Goal: Task Accomplishment & Management: Manage account settings

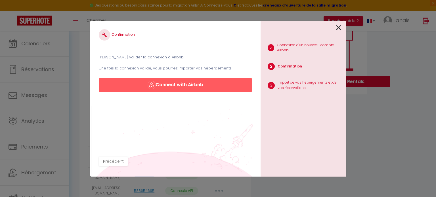
scroll to position [81, 0]
click at [196, 86] on button "Connect with Airbnb" at bounding box center [175, 85] width 153 height 14
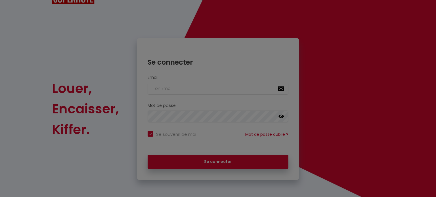
checkbox input "true"
type input "[DOMAIN_NAME][EMAIL_ADDRESS][PERSON_NAME][DOMAIN_NAME]"
checkbox input "true"
click at [234, 162] on div at bounding box center [218, 98] width 436 height 197
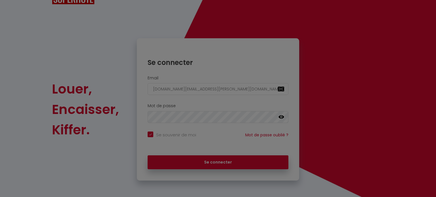
click at [150, 49] on div at bounding box center [218, 98] width 436 height 197
drag, startPoint x: 158, startPoint y: 51, endPoint x: 134, endPoint y: 32, distance: 30.9
click at [158, 51] on div at bounding box center [218, 98] width 436 height 197
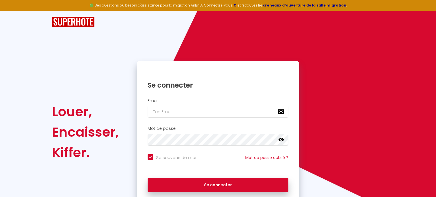
checkbox input "true"
